Goal: Task Accomplishment & Management: Manage account settings

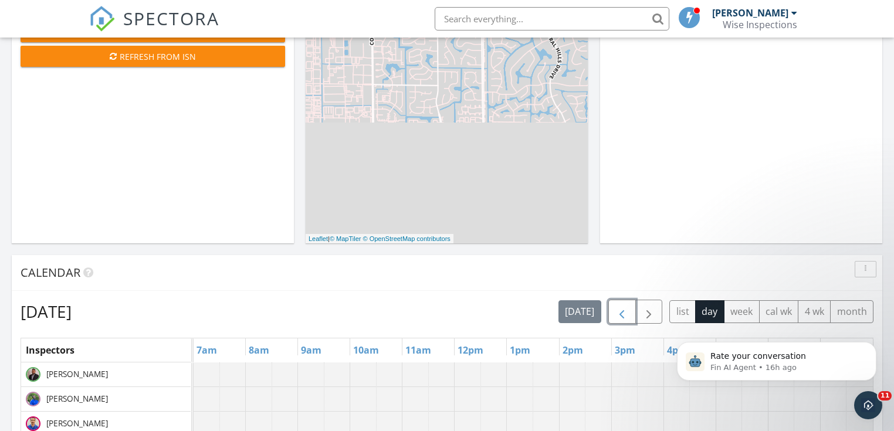
click at [624, 310] on span "button" at bounding box center [622, 312] width 14 height 14
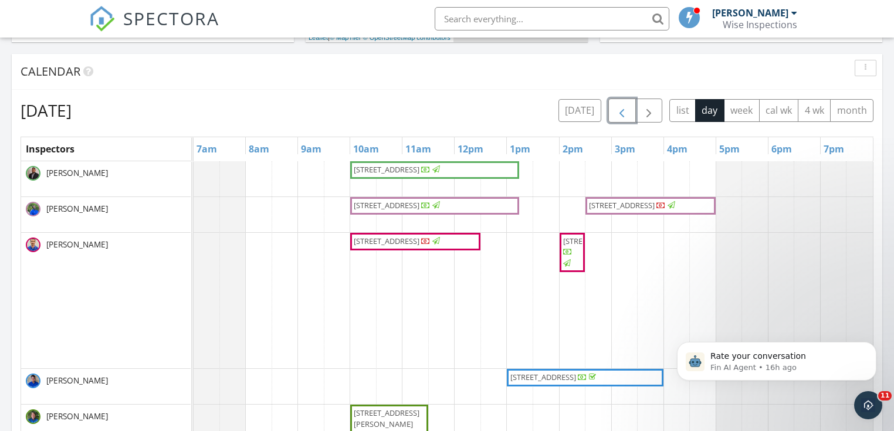
scroll to position [449, 0]
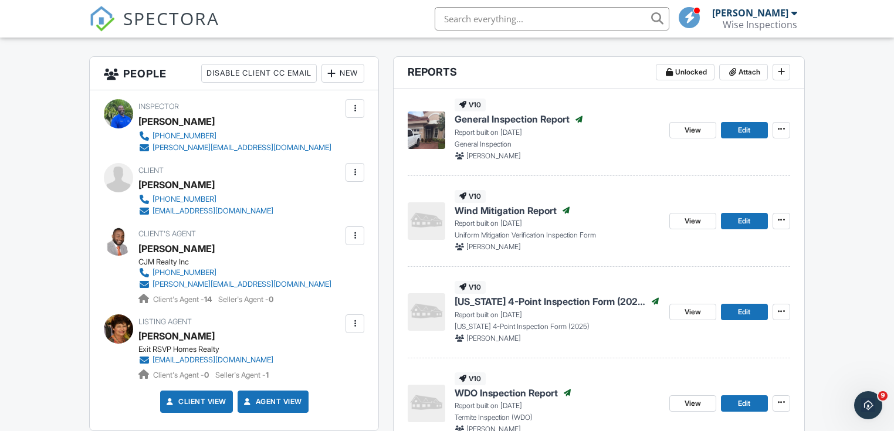
scroll to position [300, 0]
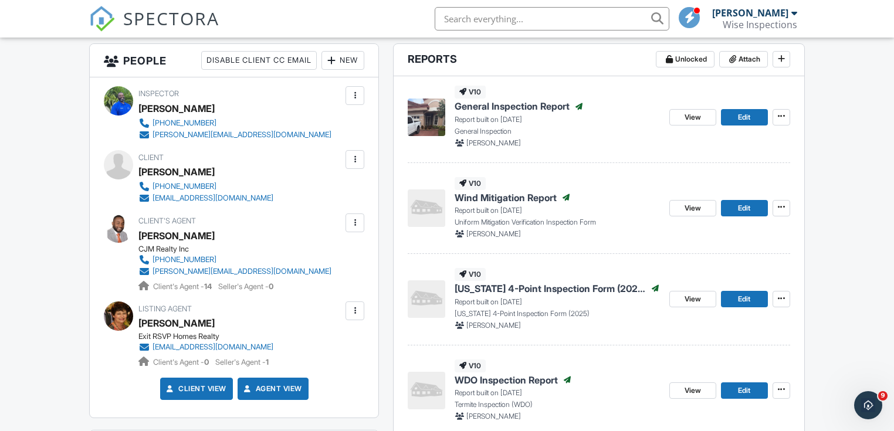
drag, startPoint x: 897, startPoint y: 106, endPoint x: 889, endPoint y: 188, distance: 83.2
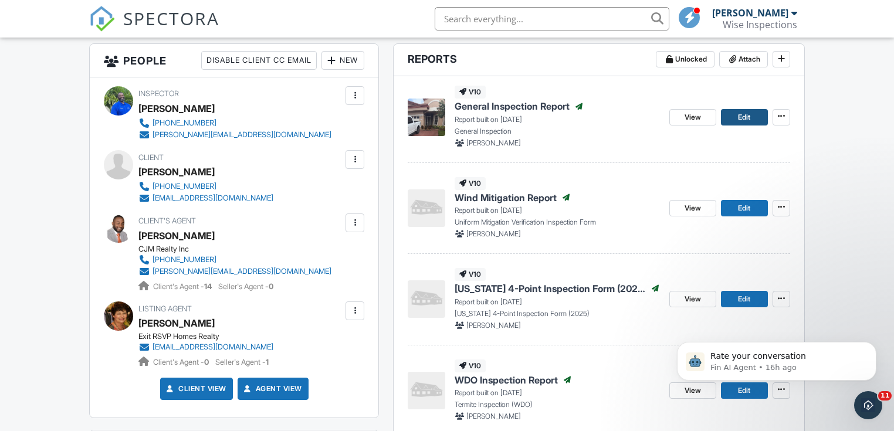
scroll to position [0, 0]
click at [738, 117] on span "Edit" at bounding box center [744, 118] width 12 height 12
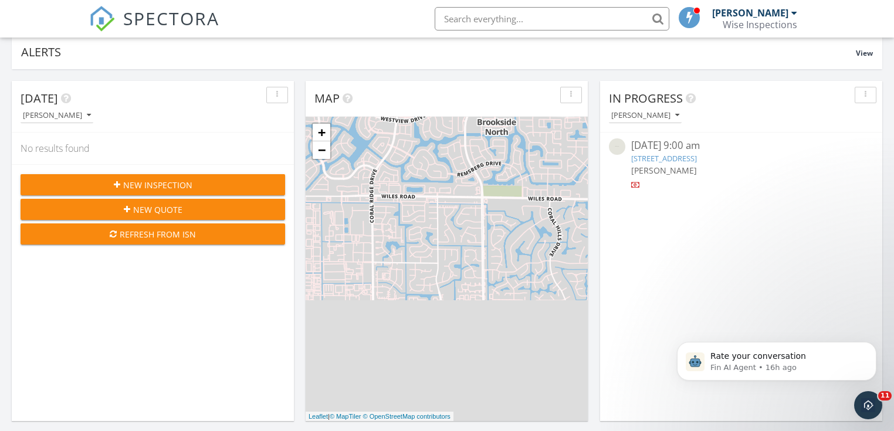
scroll to position [235, 0]
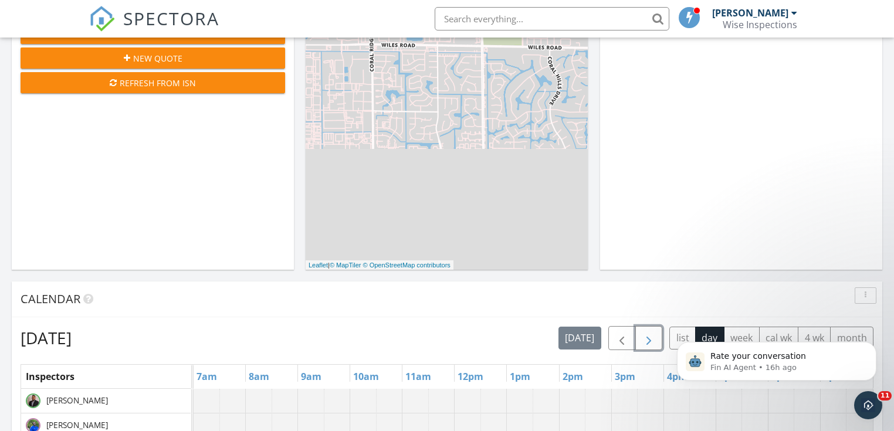
click at [649, 340] on span "button" at bounding box center [649, 339] width 14 height 14
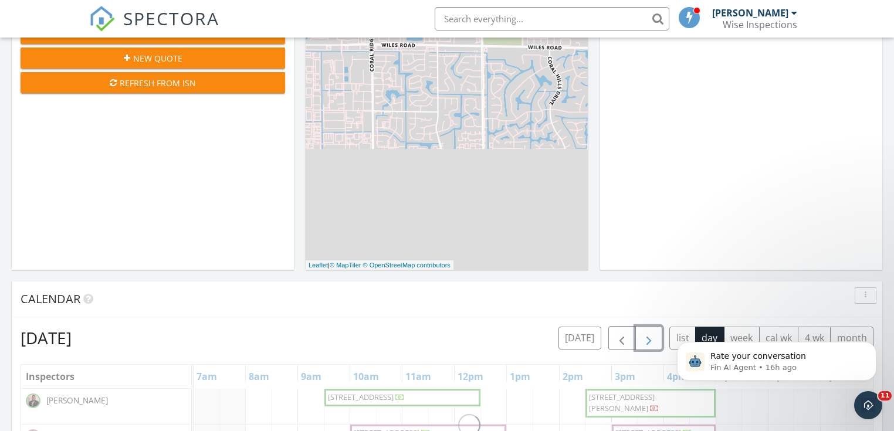
click at [649, 340] on span "button" at bounding box center [649, 339] width 14 height 14
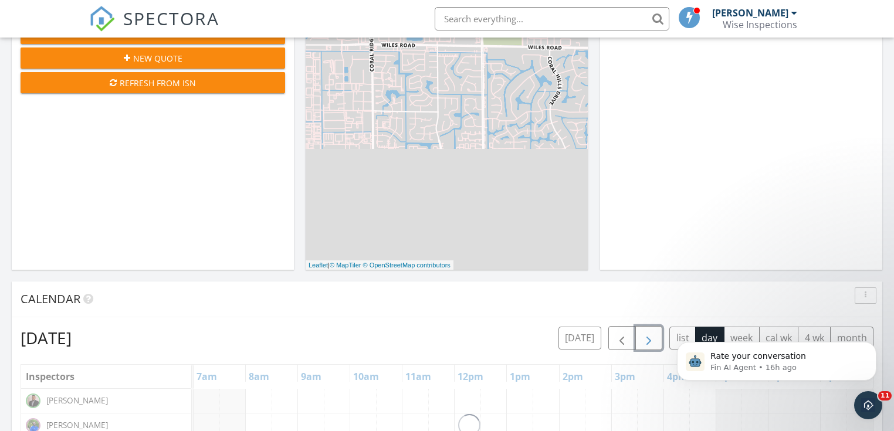
click at [649, 340] on span "button" at bounding box center [649, 339] width 14 height 14
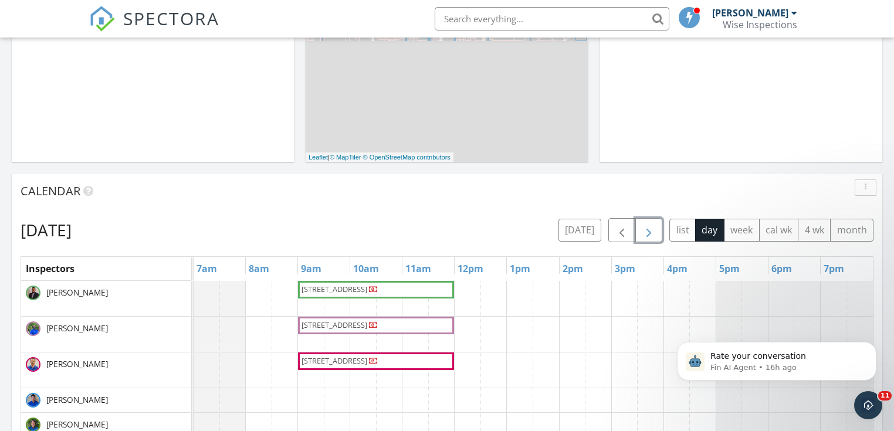
scroll to position [376, 0]
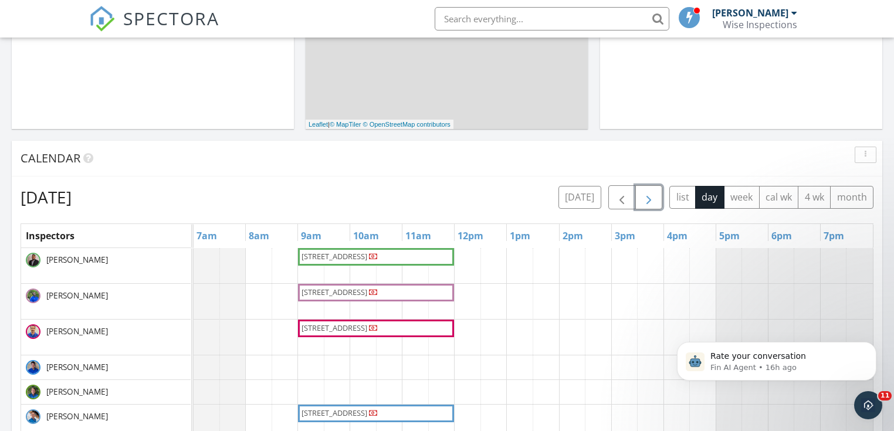
click at [367, 258] on span "5100 N Federal Hwy, Fort Lauderdale 33308" at bounding box center [335, 256] width 66 height 11
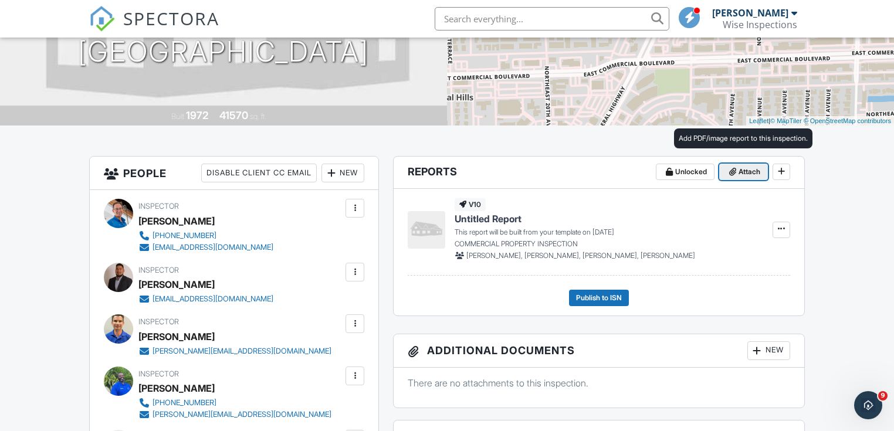
click at [744, 171] on span "Attach" at bounding box center [750, 172] width 22 height 12
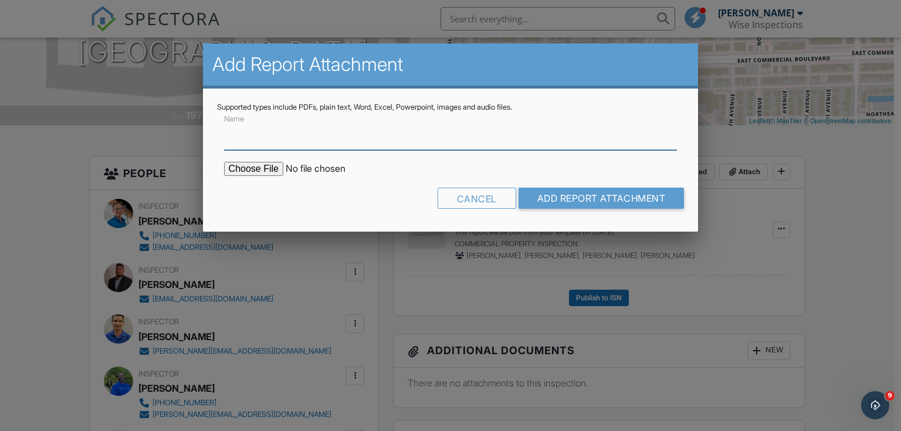
click at [314, 143] on input "Name" at bounding box center [451, 135] width 454 height 29
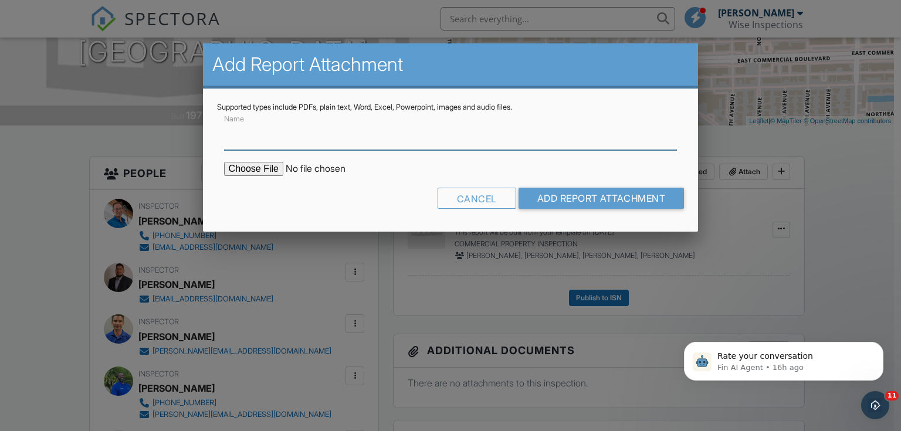
type input "Permit History"
click at [262, 166] on input "file" at bounding box center [324, 169] width 200 height 14
type input "C:\fakepath\5100 N FEDERAL HWY. BuildFax Report.pdf"
click at [543, 194] on input "Add Report Attachment" at bounding box center [602, 198] width 166 height 21
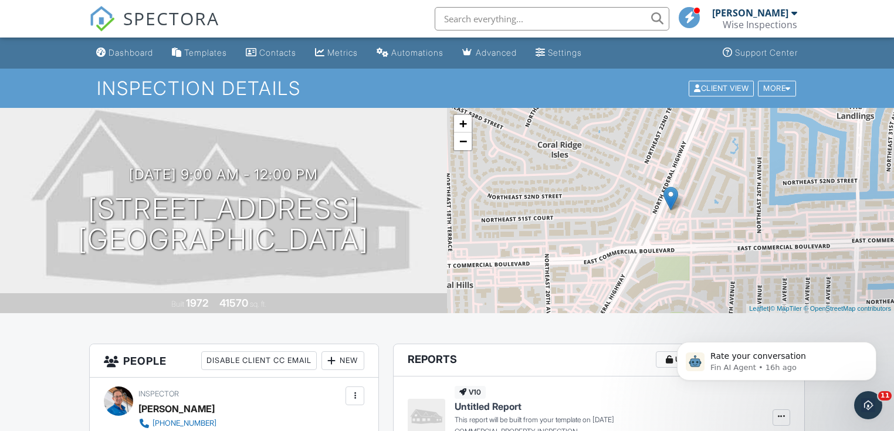
click at [397, 92] on h1 "Inspection Details" at bounding box center [447, 88] width 701 height 21
